Goal: Transaction & Acquisition: Purchase product/service

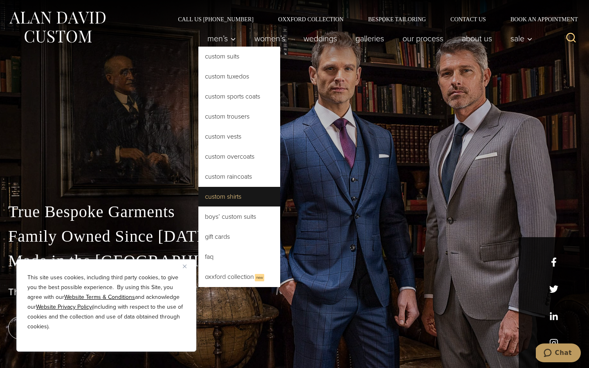
click at [227, 199] on link "Custom Shirts" at bounding box center [239, 197] width 82 height 20
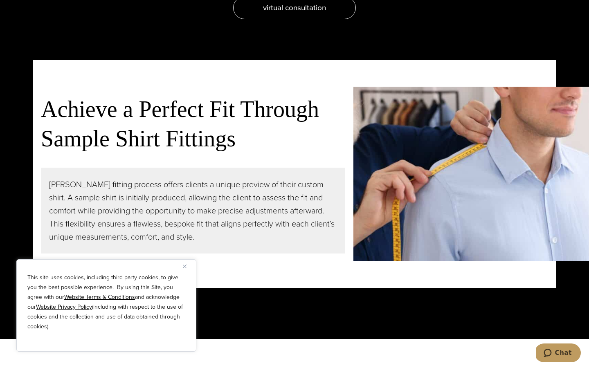
scroll to position [1891, 0]
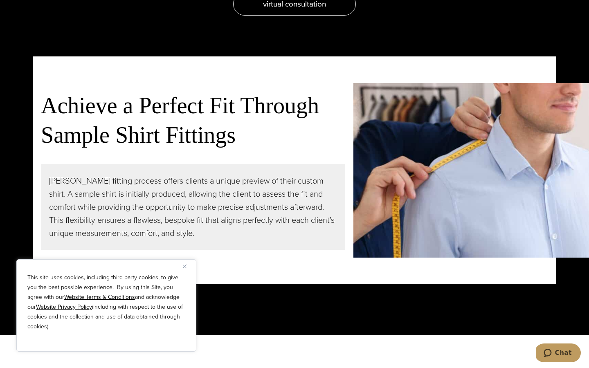
click at [186, 265] on img "Close" at bounding box center [185, 267] width 4 height 4
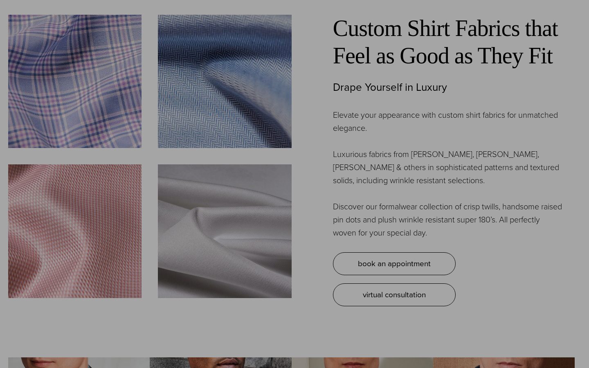
scroll to position [0, 0]
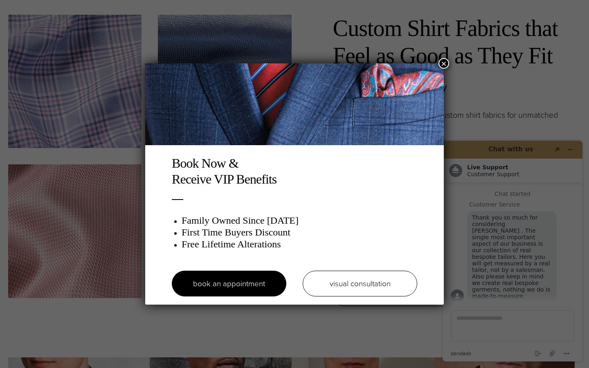
click at [444, 63] on button "×" at bounding box center [443, 63] width 11 height 11
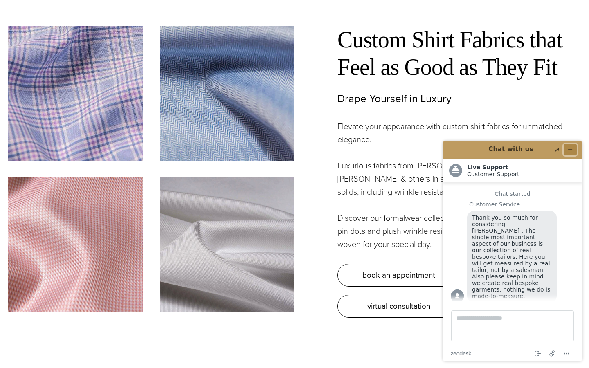
click at [570, 145] on button "Minimize widget" at bounding box center [570, 149] width 13 height 11
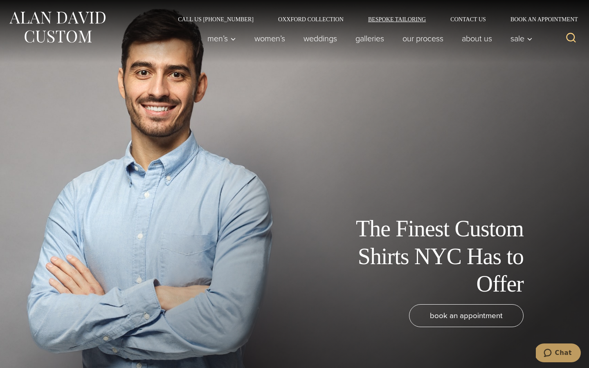
click at [392, 17] on link "Bespoke Tailoring" at bounding box center [397, 19] width 82 height 6
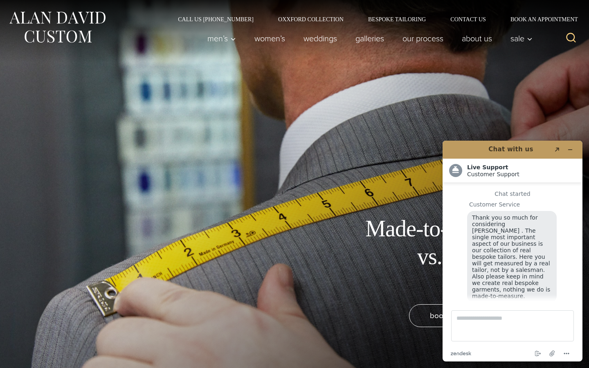
scroll to position [8, 0]
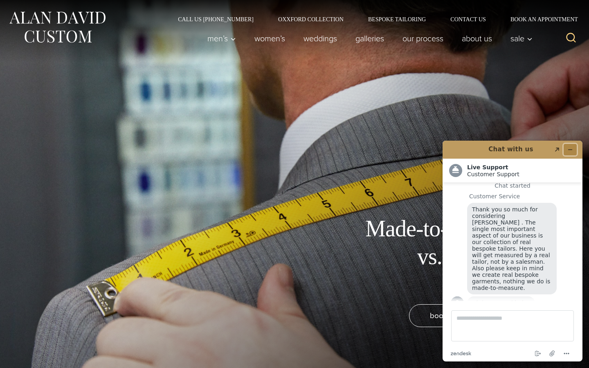
click at [569, 146] on button "Minimize widget" at bounding box center [570, 149] width 13 height 11
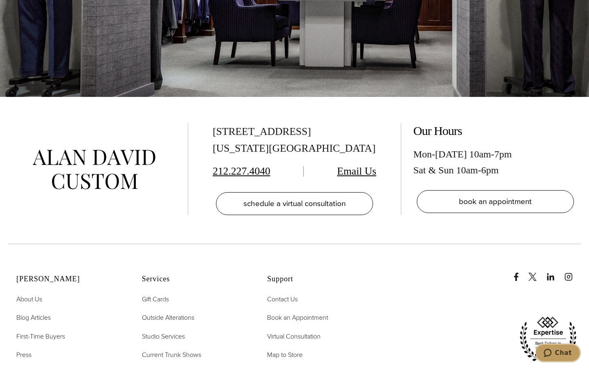
scroll to position [3555, 0]
